Goal: Find contact information: Find contact information

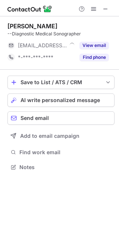
scroll to position [4, 4]
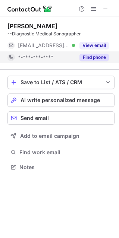
click at [83, 55] on button "Find phone" at bounding box center [93, 57] width 29 height 7
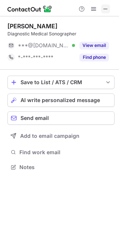
click at [104, 7] on span at bounding box center [105, 9] width 6 height 6
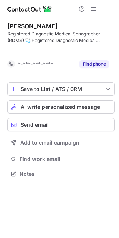
scroll to position [156, 119]
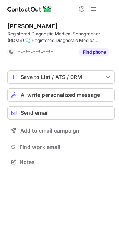
click at [105, 9] on span at bounding box center [105, 9] width 6 height 6
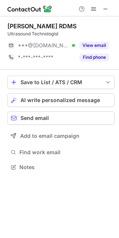
scroll to position [4, 4]
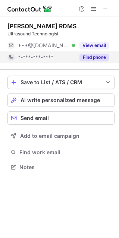
click at [96, 57] on button "Find phone" at bounding box center [93, 57] width 29 height 7
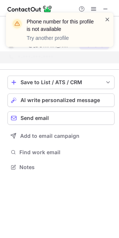
click at [106, 19] on span at bounding box center [107, 19] width 6 height 7
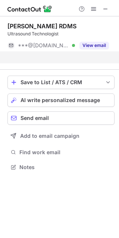
scroll to position [150, 119]
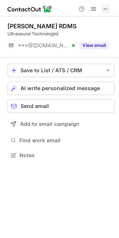
click at [103, 10] on span at bounding box center [105, 9] width 6 height 6
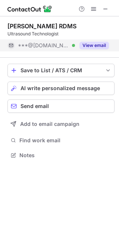
click at [98, 49] on button "View email" at bounding box center [93, 45] width 29 height 7
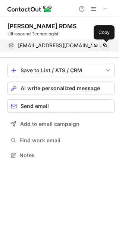
click at [107, 45] on span at bounding box center [105, 45] width 6 height 6
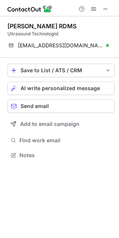
click at [17, 24] on div "Helen Adeleye RDMS" at bounding box center [41, 25] width 69 height 7
copy div "Helen"
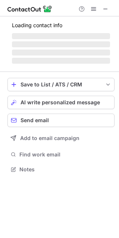
scroll to position [4, 4]
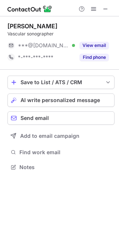
scroll to position [4, 4]
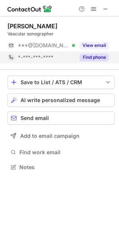
click at [96, 54] on button "Find phone" at bounding box center [93, 57] width 29 height 7
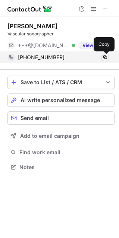
click at [105, 55] on span at bounding box center [105, 57] width 6 height 6
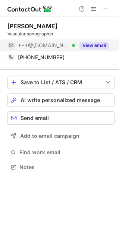
click at [90, 41] on div "View email" at bounding box center [92, 45] width 34 height 12
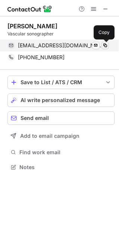
click at [108, 45] on button at bounding box center [104, 45] width 7 height 7
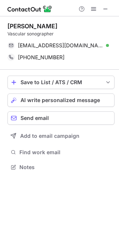
click at [19, 25] on div "FATIMA SALEH" at bounding box center [32, 25] width 50 height 7
copy div "FATIMA"
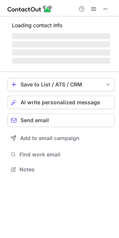
scroll to position [173, 119]
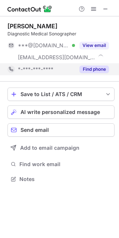
click at [95, 67] on button "Find phone" at bounding box center [93, 69] width 29 height 7
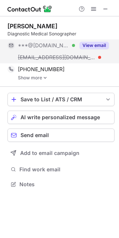
click at [90, 43] on button "View email" at bounding box center [93, 45] width 29 height 7
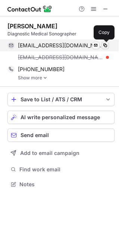
click at [105, 43] on span at bounding box center [105, 45] width 6 height 6
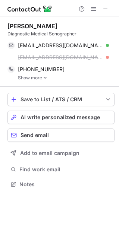
click at [13, 29] on div "Iesha Sims" at bounding box center [32, 25] width 50 height 7
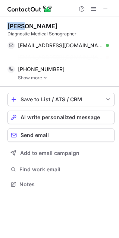
scroll to position [167, 119]
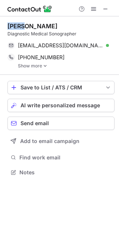
copy div "Iesha"
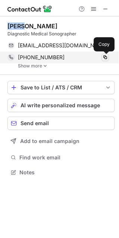
click at [106, 56] on span at bounding box center [105, 57] width 6 height 6
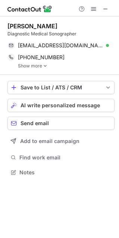
click at [34, 27] on div "Iesha Sims" at bounding box center [32, 25] width 50 height 7
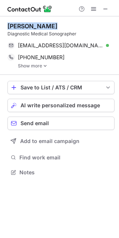
click at [34, 27] on div "Iesha Sims" at bounding box center [32, 25] width 50 height 7
copy div "Iesha Sims"
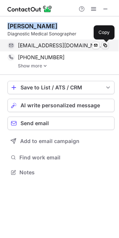
click at [103, 46] on span at bounding box center [105, 45] width 6 height 6
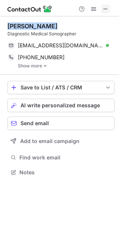
click at [105, 9] on span at bounding box center [105, 9] width 6 height 6
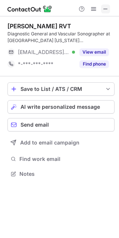
scroll to position [168, 119]
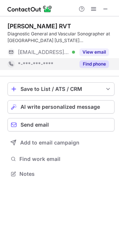
click at [97, 62] on button "Find phone" at bounding box center [93, 63] width 29 height 7
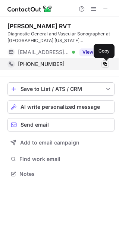
click at [105, 63] on span at bounding box center [105, 64] width 6 height 6
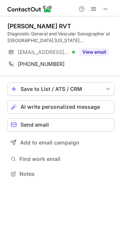
click at [19, 27] on div "Samuel Allison RVT" at bounding box center [39, 25] width 64 height 7
copy div "Samuel"
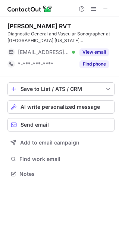
scroll to position [168, 119]
click at [103, 9] on span at bounding box center [105, 9] width 6 height 6
